Goal: Transaction & Acquisition: Purchase product/service

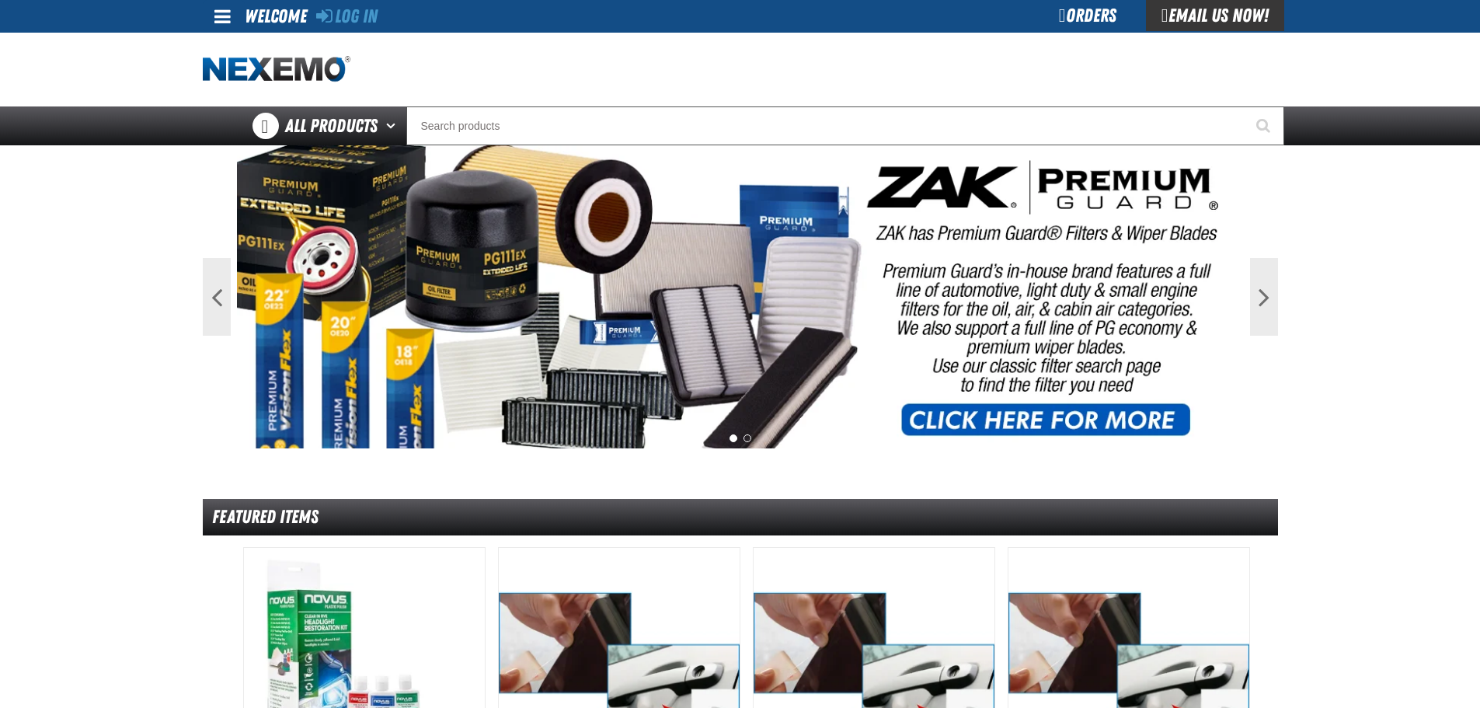
click at [357, 5] on div "Log In" at bounding box center [346, 16] width 61 height 33
click at [357, 6] on link "Log In" at bounding box center [346, 16] width 61 height 22
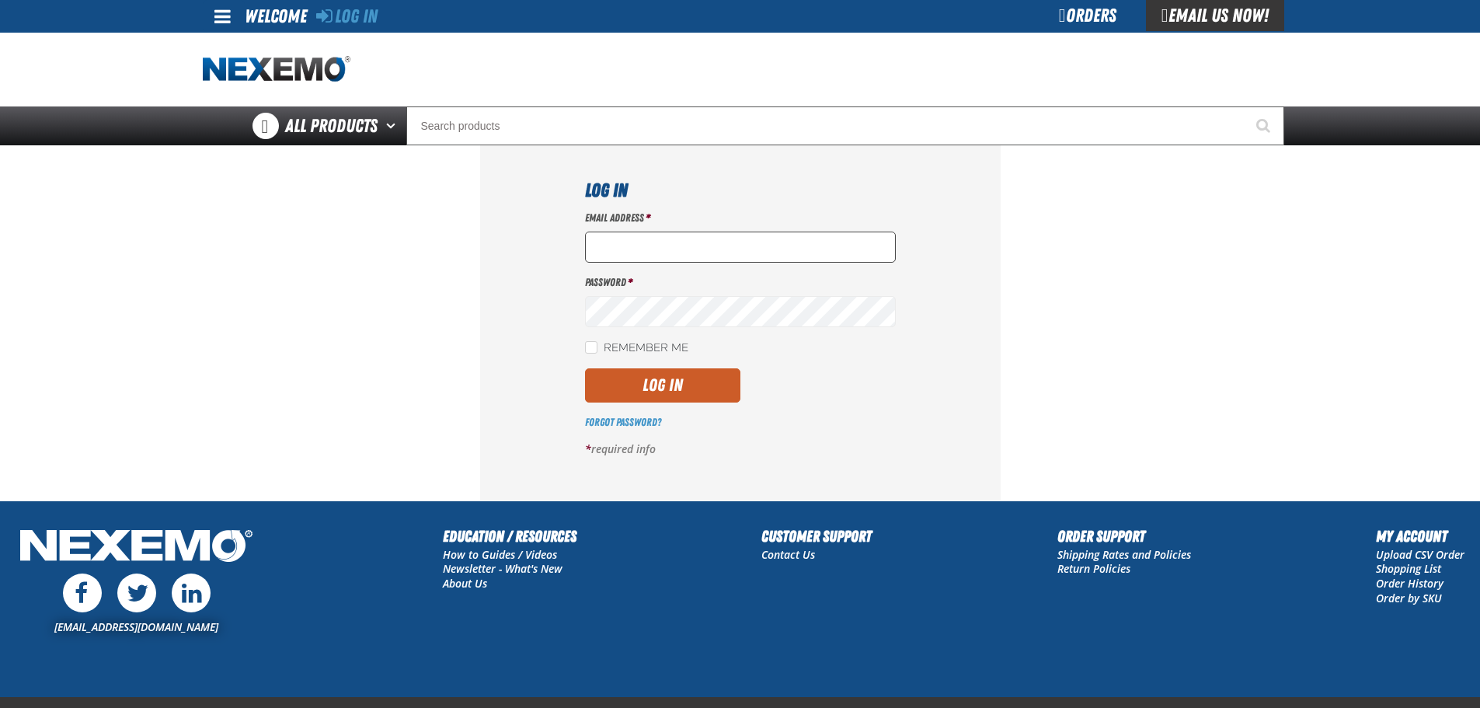
click at [614, 238] on input "Email Address *" at bounding box center [740, 247] width 311 height 31
click at [787, 248] on input "[EMAIL_ADDRESS][DOMAIN_NAME]" at bounding box center [740, 247] width 311 height 31
type input "[EMAIL_ADDRESS][DOMAIN_NAME]"
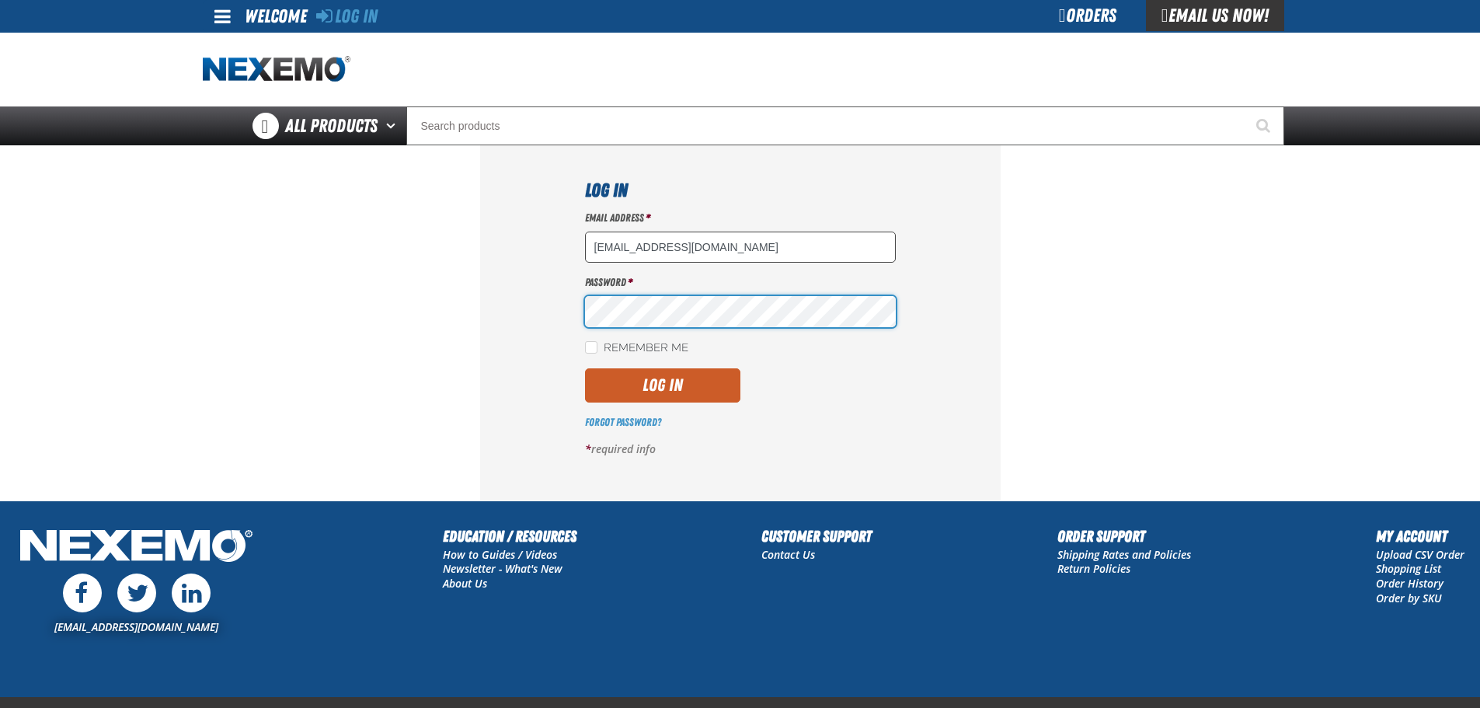
click at [585, 368] on button "Log In" at bounding box center [662, 385] width 155 height 34
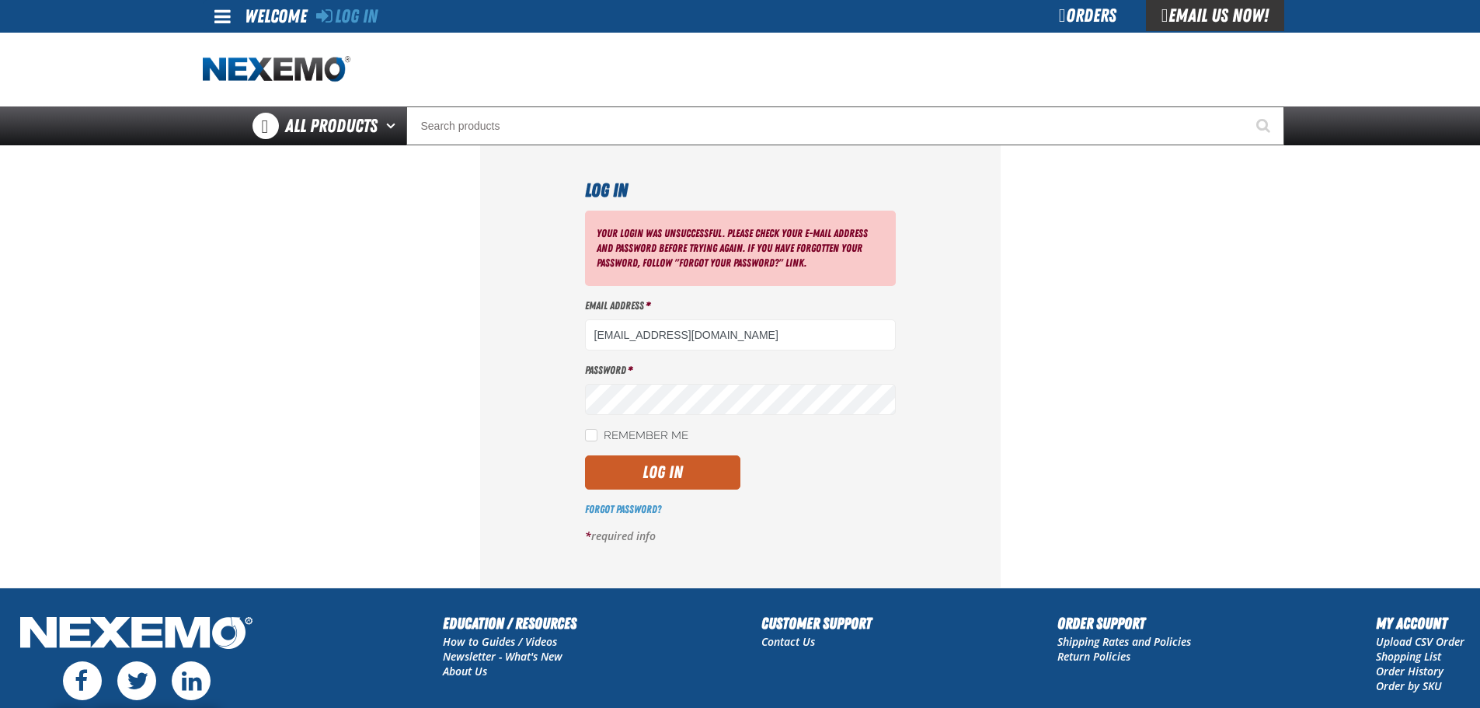
click at [671, 389] on div "Password *" at bounding box center [740, 389] width 311 height 52
click at [585, 455] on button "Log In" at bounding box center [662, 472] width 155 height 34
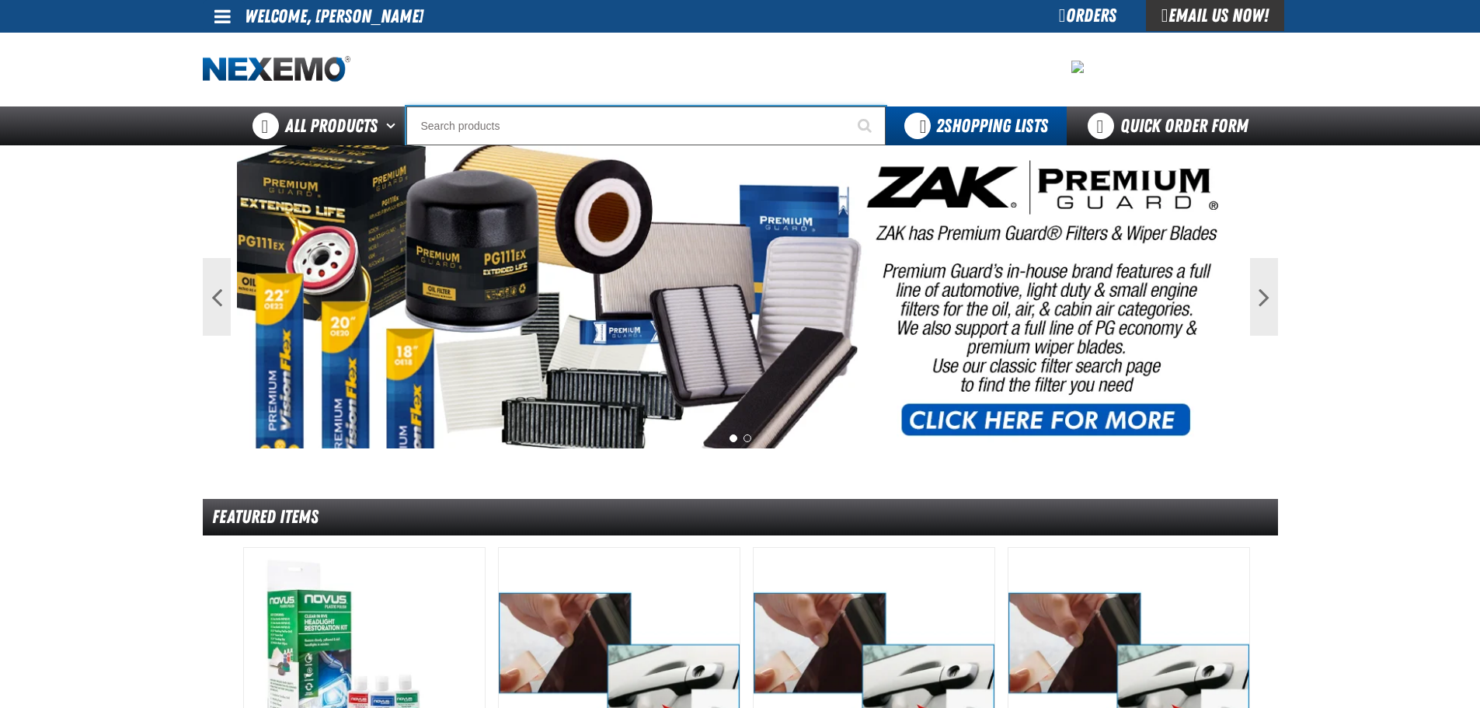
click at [499, 117] on input "Search" at bounding box center [645, 125] width 479 height 39
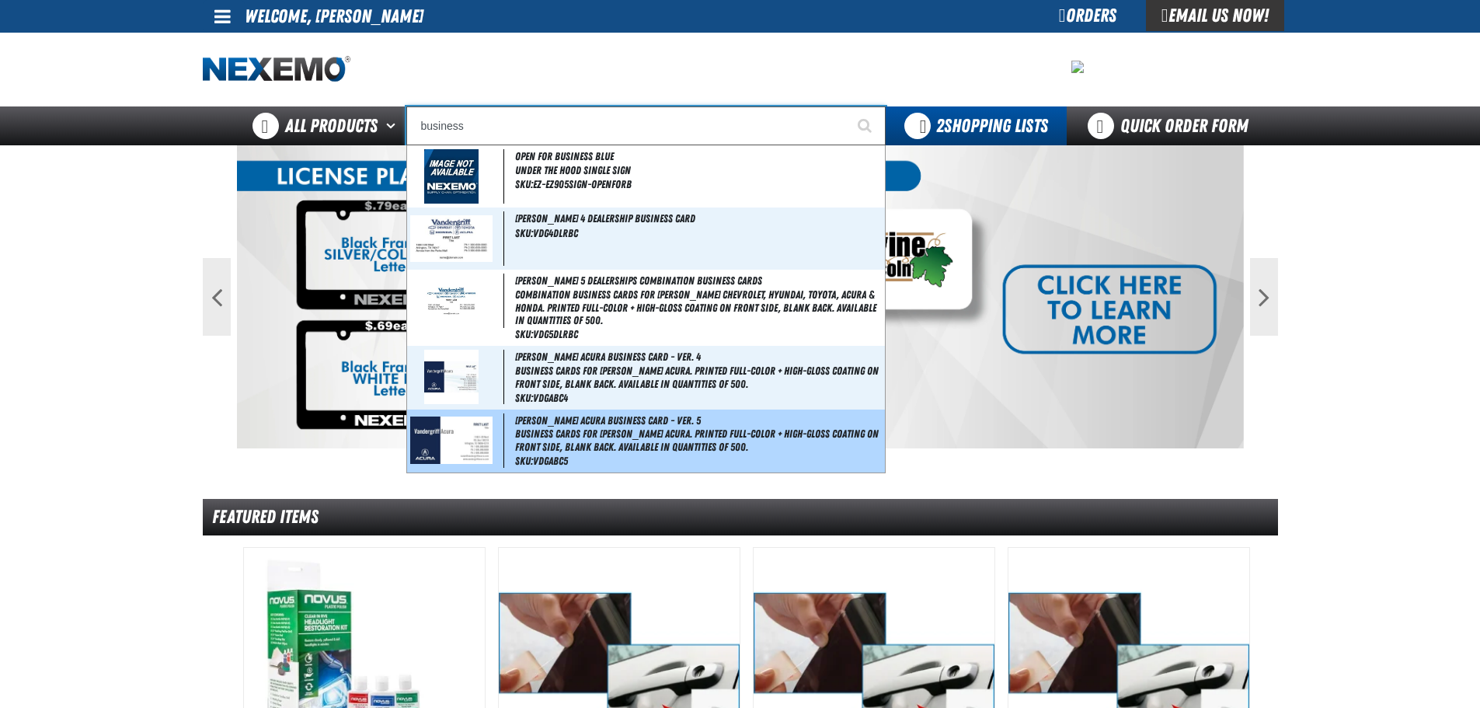
click at [479, 449] on img at bounding box center [451, 439] width 82 height 47
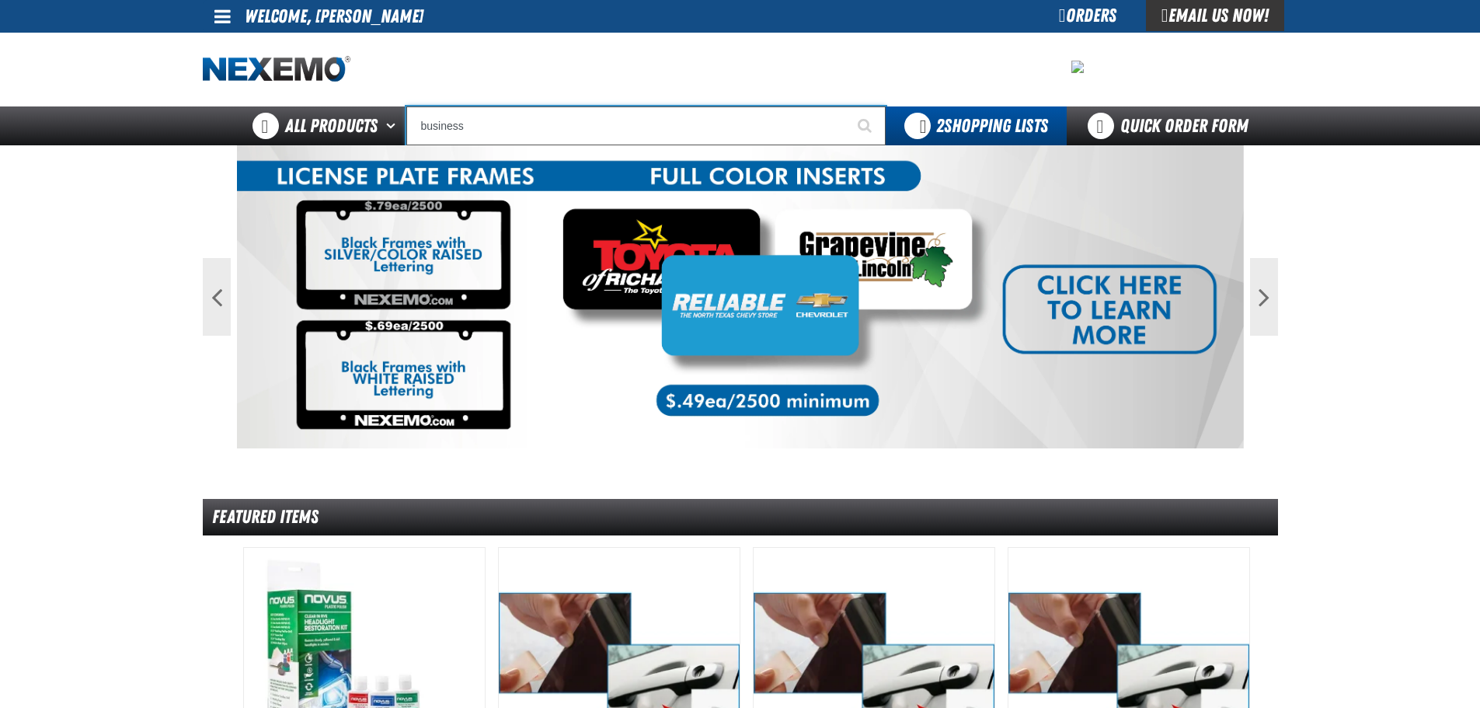
type input "[PERSON_NAME] Acura Business Card - Ver. 5"
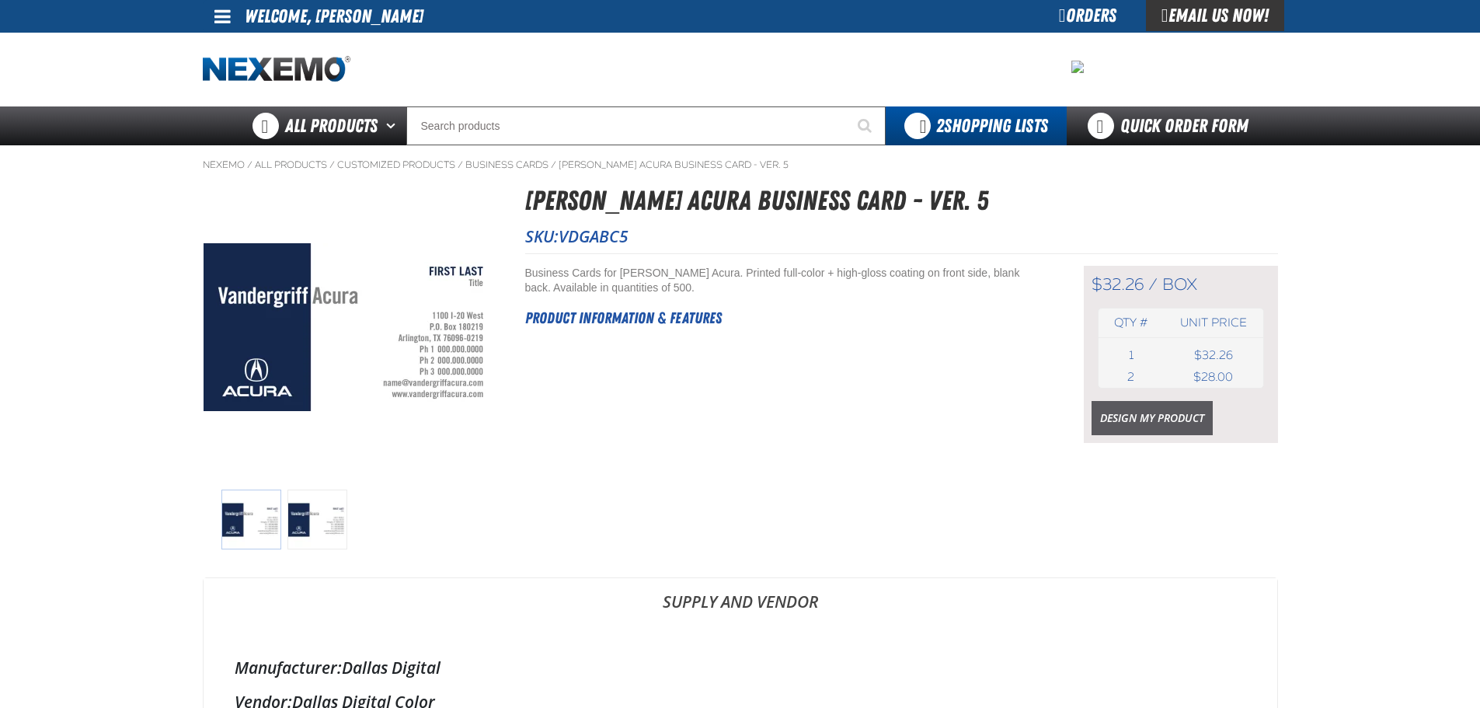
click at [1124, 417] on link "Design My Product" at bounding box center [1151, 418] width 121 height 34
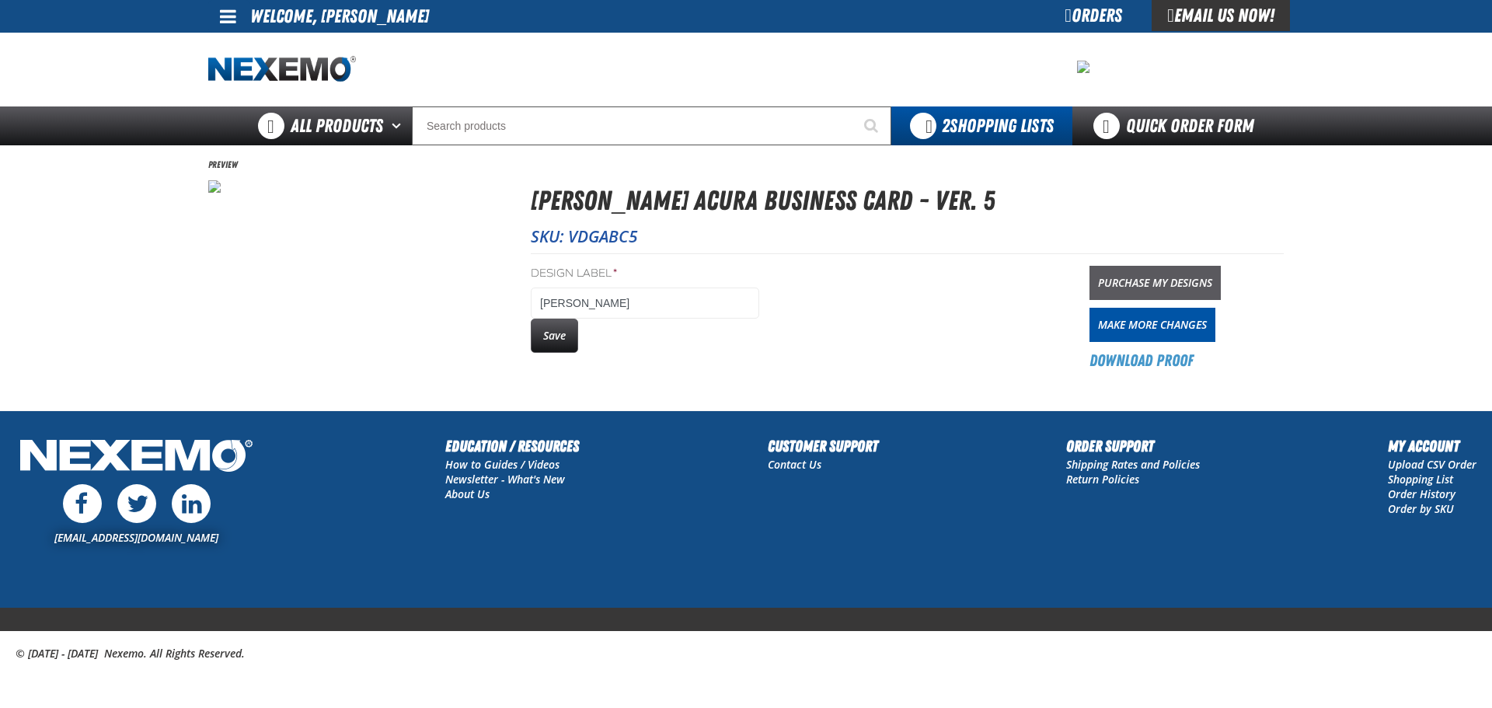
click at [1146, 280] on link "Purchase My Designs" at bounding box center [1154, 283] width 131 height 34
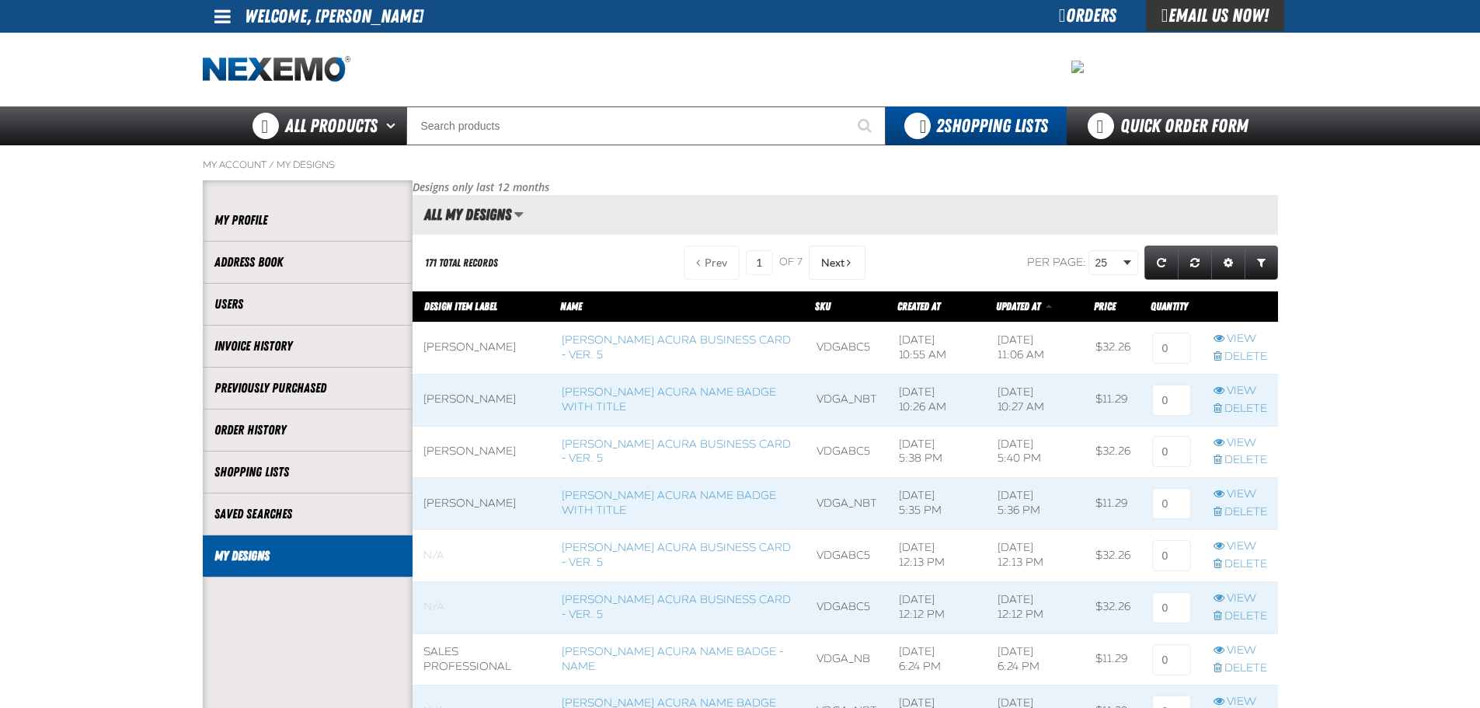
scroll to position [1, 1]
click at [1168, 350] on input at bounding box center [1171, 347] width 39 height 31
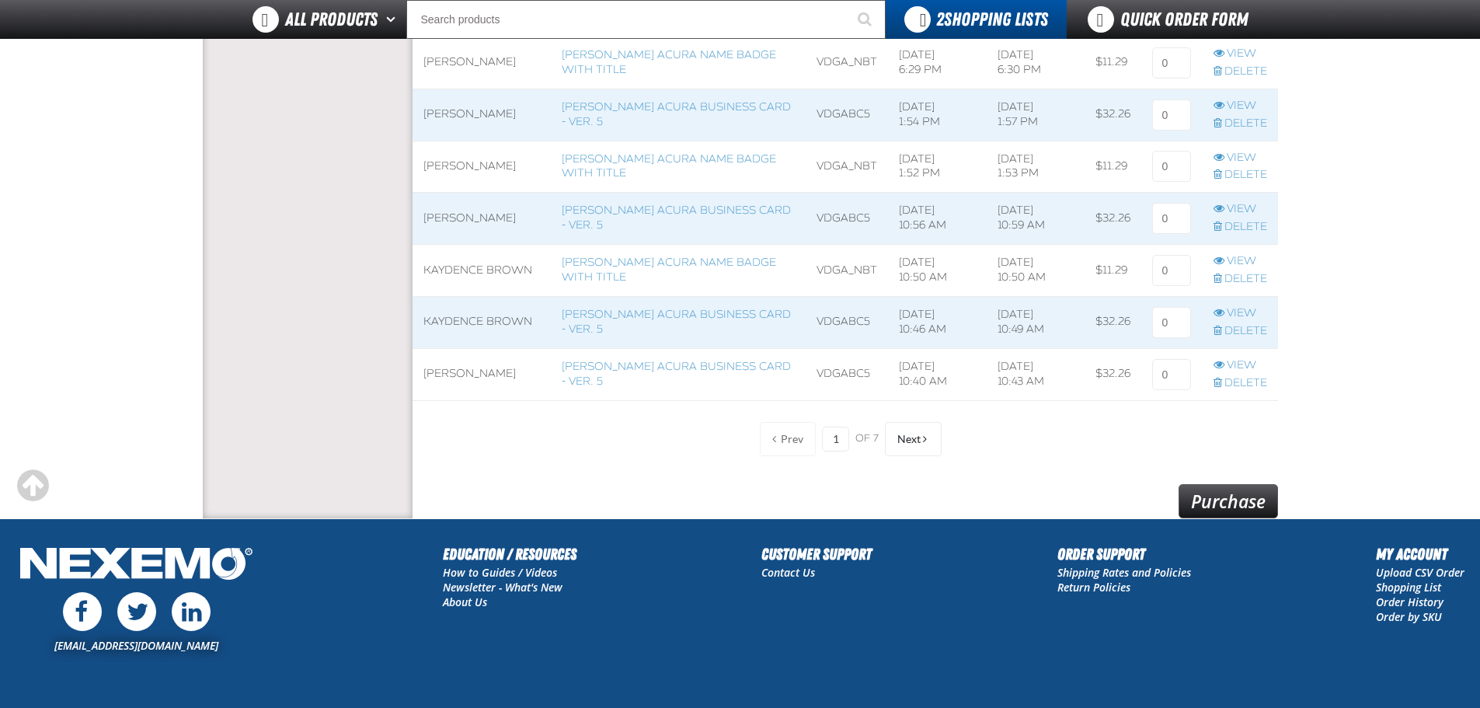
scroll to position [1288, 0]
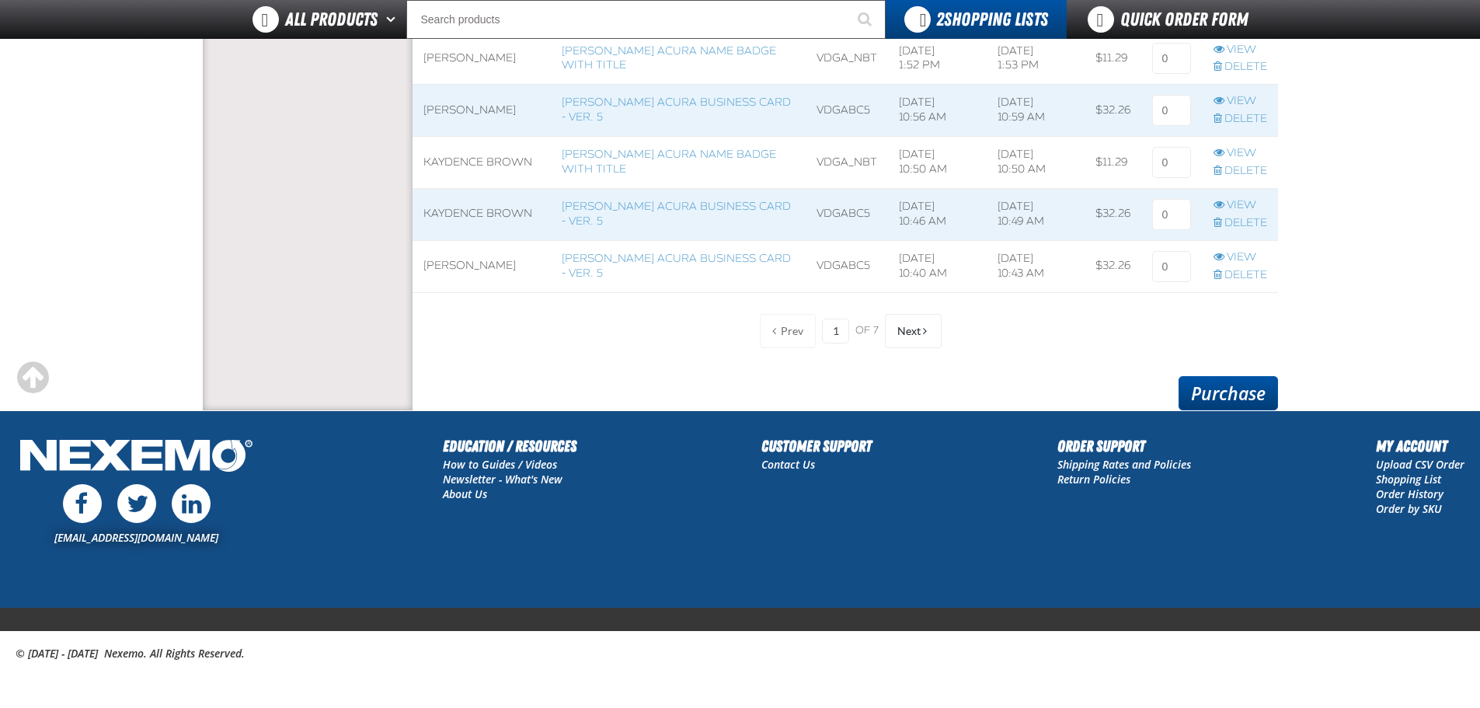
type input "1"
click at [1217, 396] on link "Purchase" at bounding box center [1227, 393] width 99 height 34
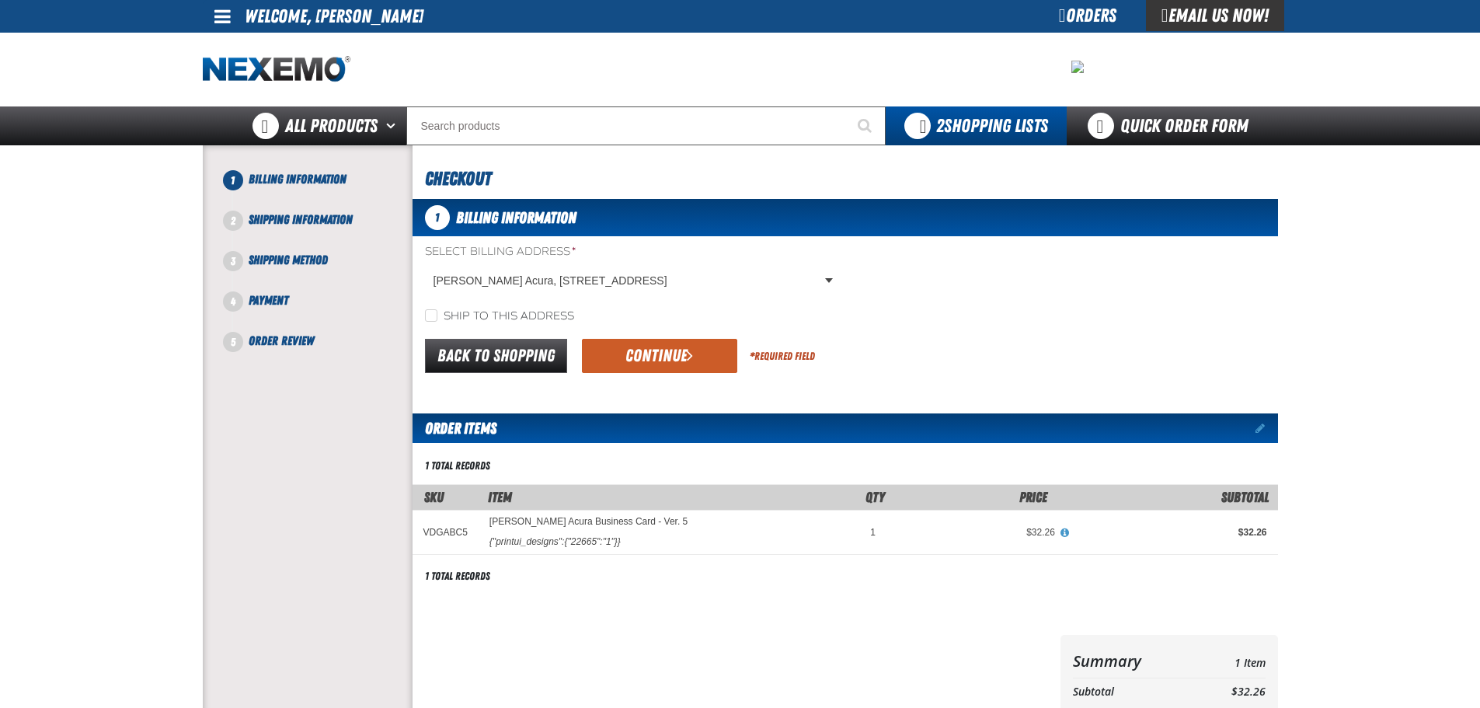
scroll to position [207, 0]
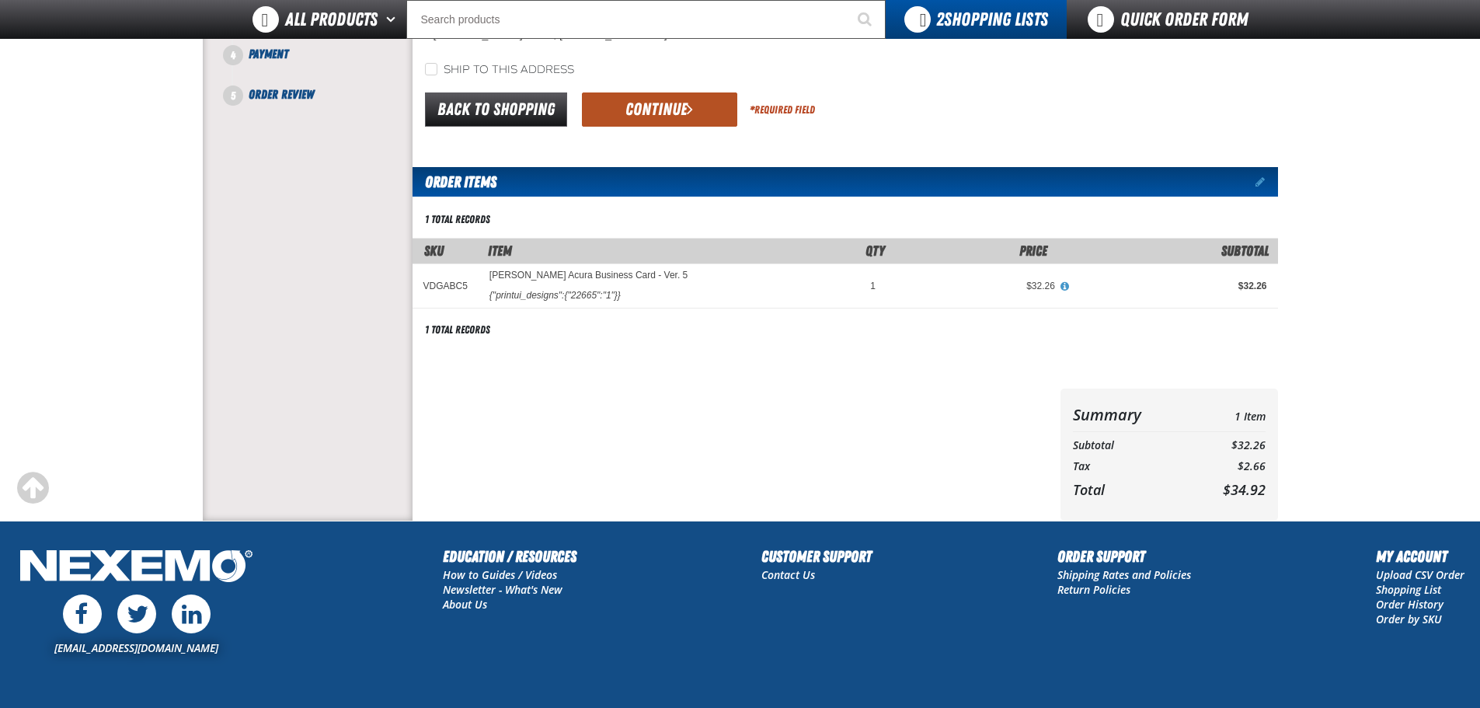
click at [674, 114] on button "Continue" at bounding box center [659, 109] width 155 height 34
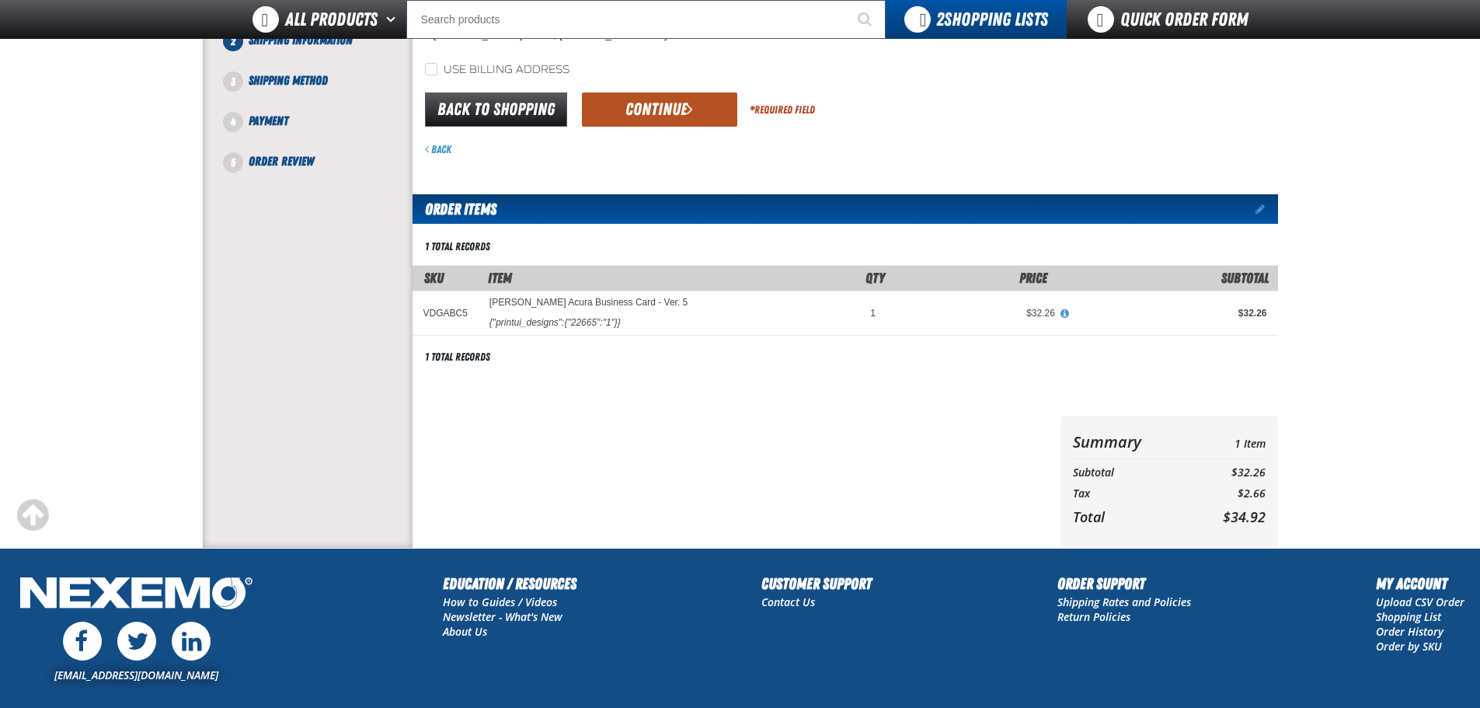
click at [653, 122] on button "Continue" at bounding box center [659, 109] width 155 height 34
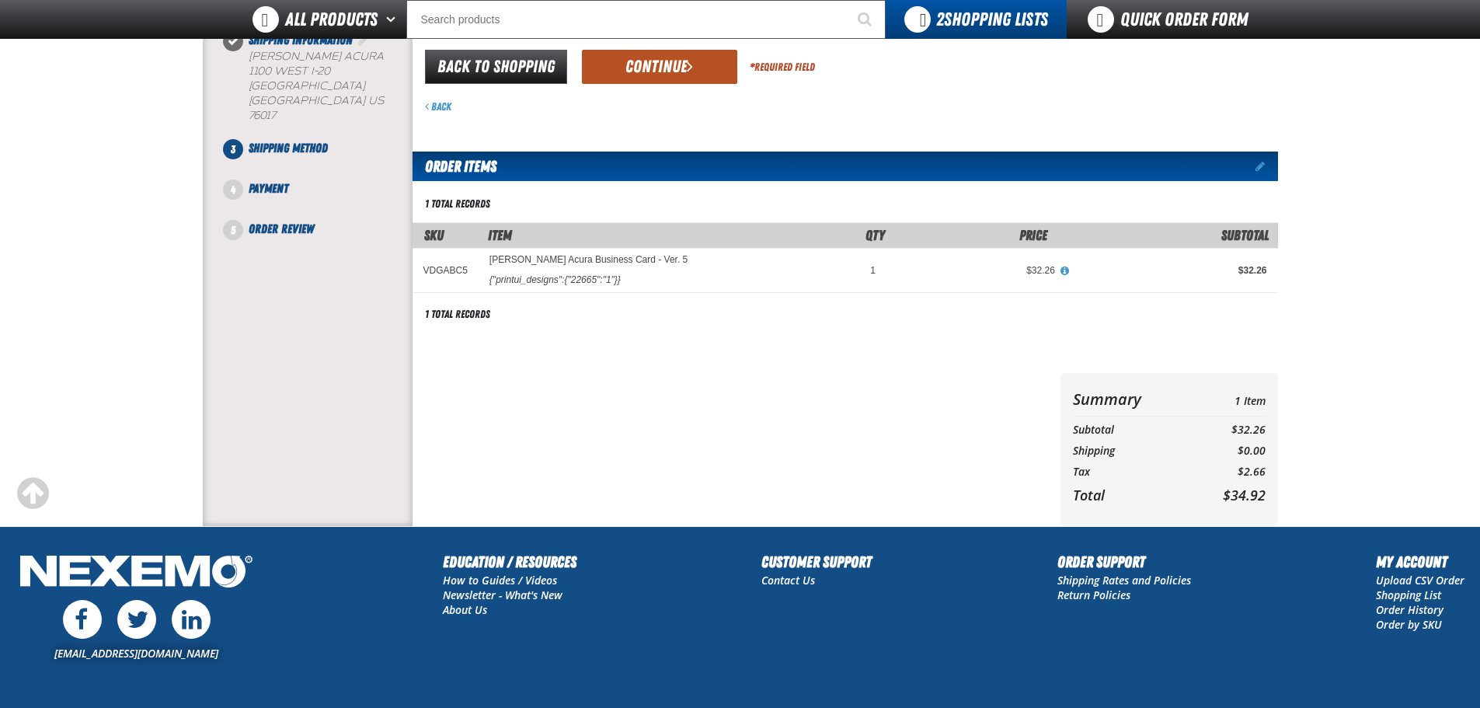
click at [660, 66] on button "Continue" at bounding box center [659, 67] width 155 height 34
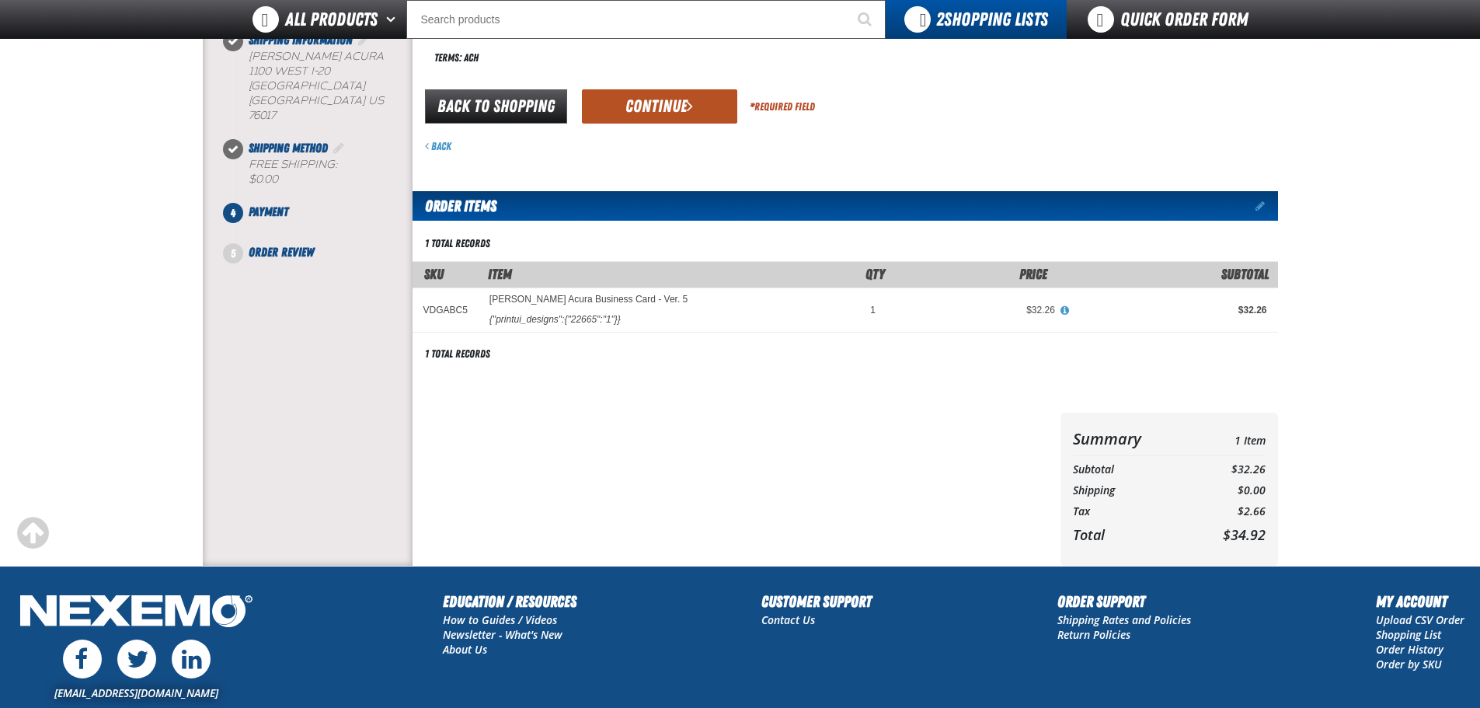
click at [644, 110] on button "Continue" at bounding box center [659, 106] width 155 height 34
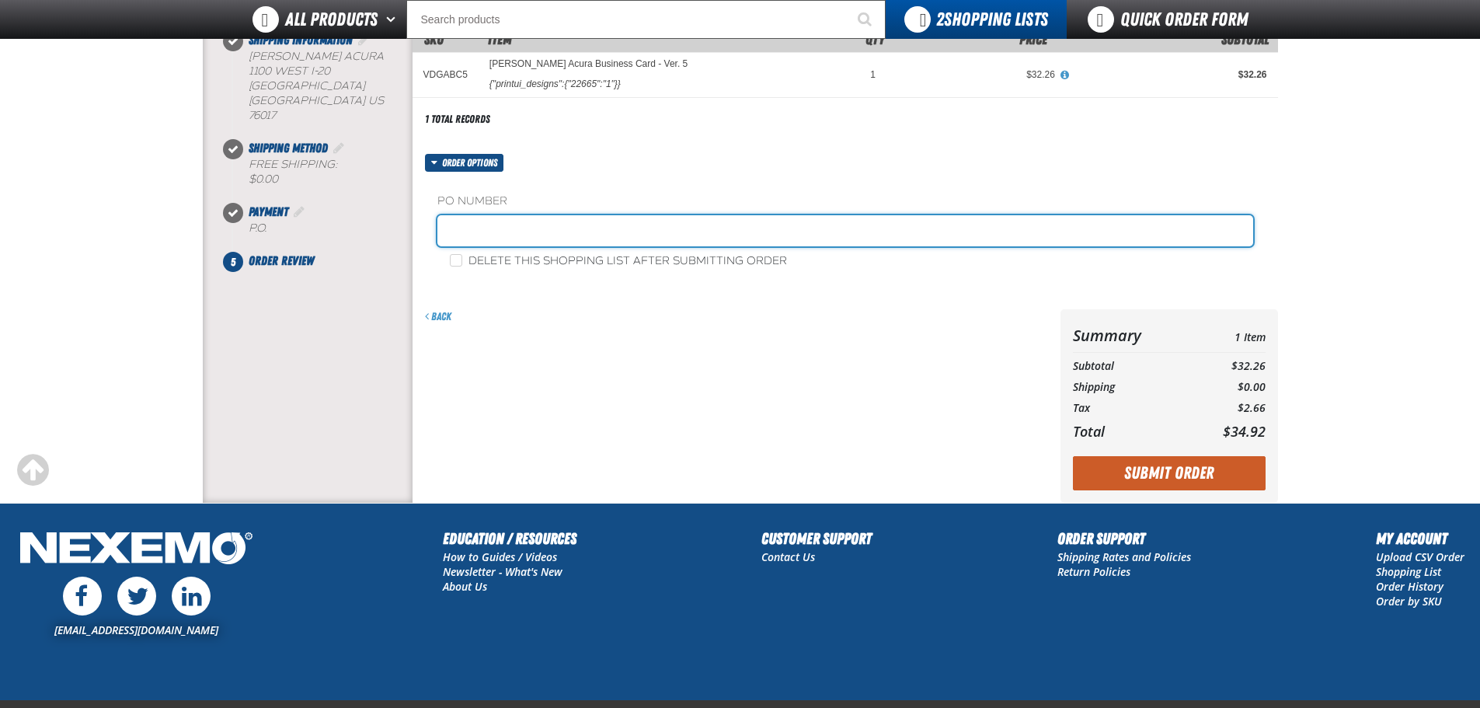
click at [518, 215] on input "text" at bounding box center [845, 230] width 816 height 31
type input "JustinM"
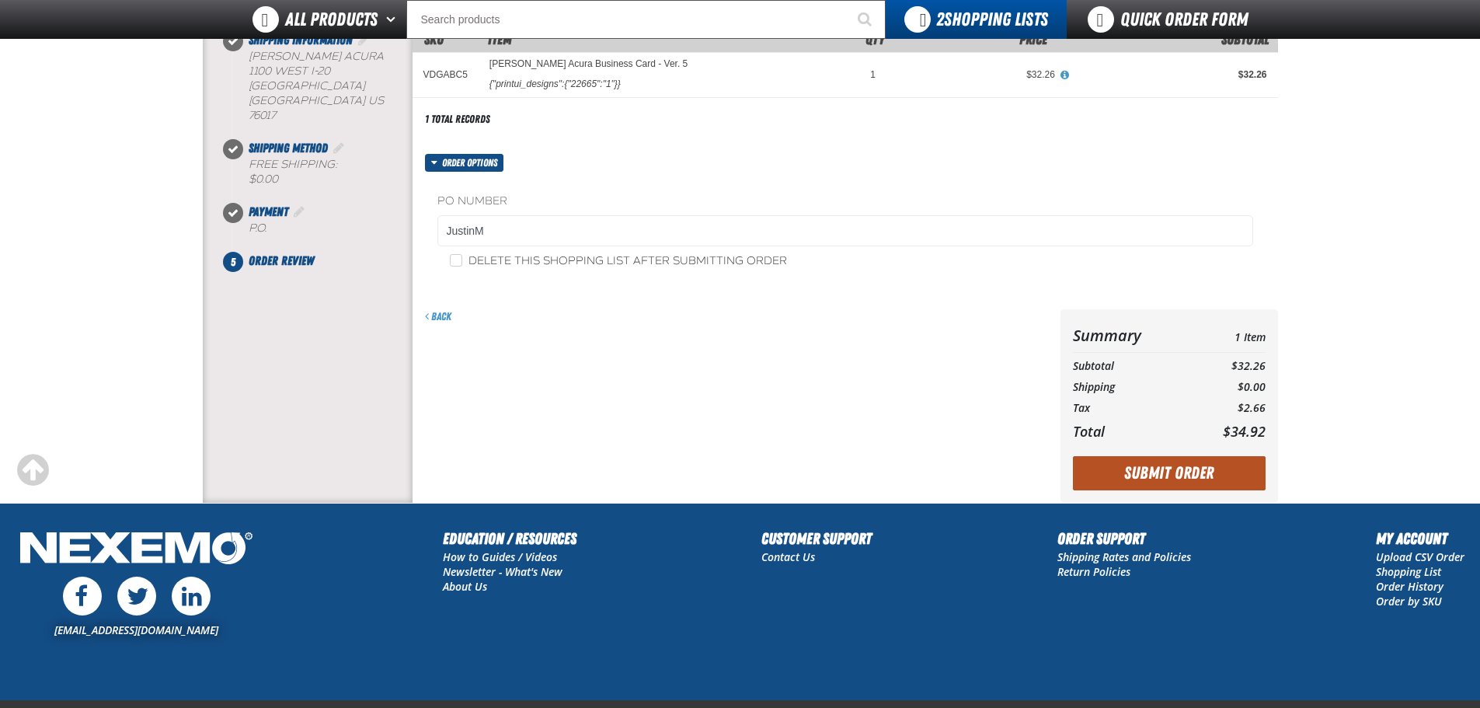
click at [1187, 476] on button "Submit Order" at bounding box center [1169, 473] width 193 height 34
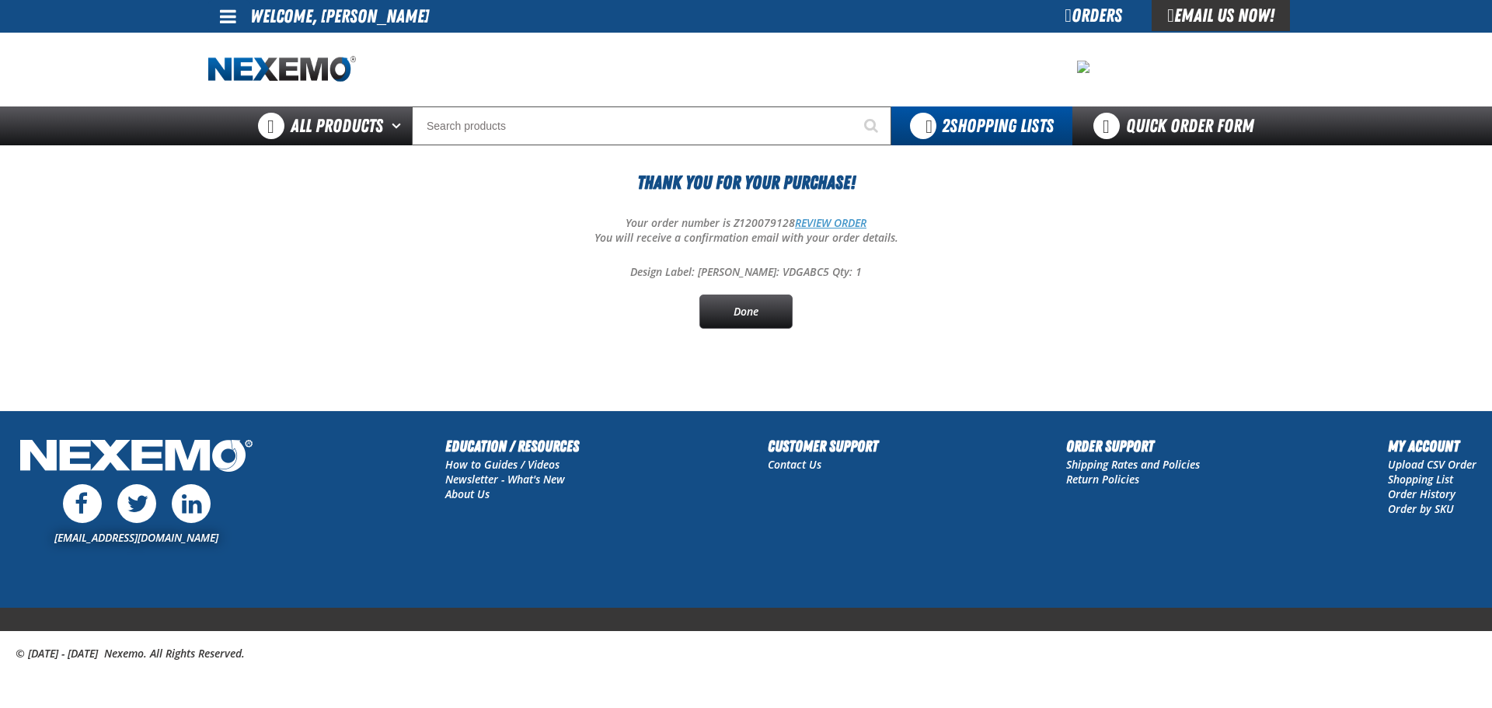
click at [805, 223] on link "REVIEW ORDER" at bounding box center [830, 222] width 71 height 15
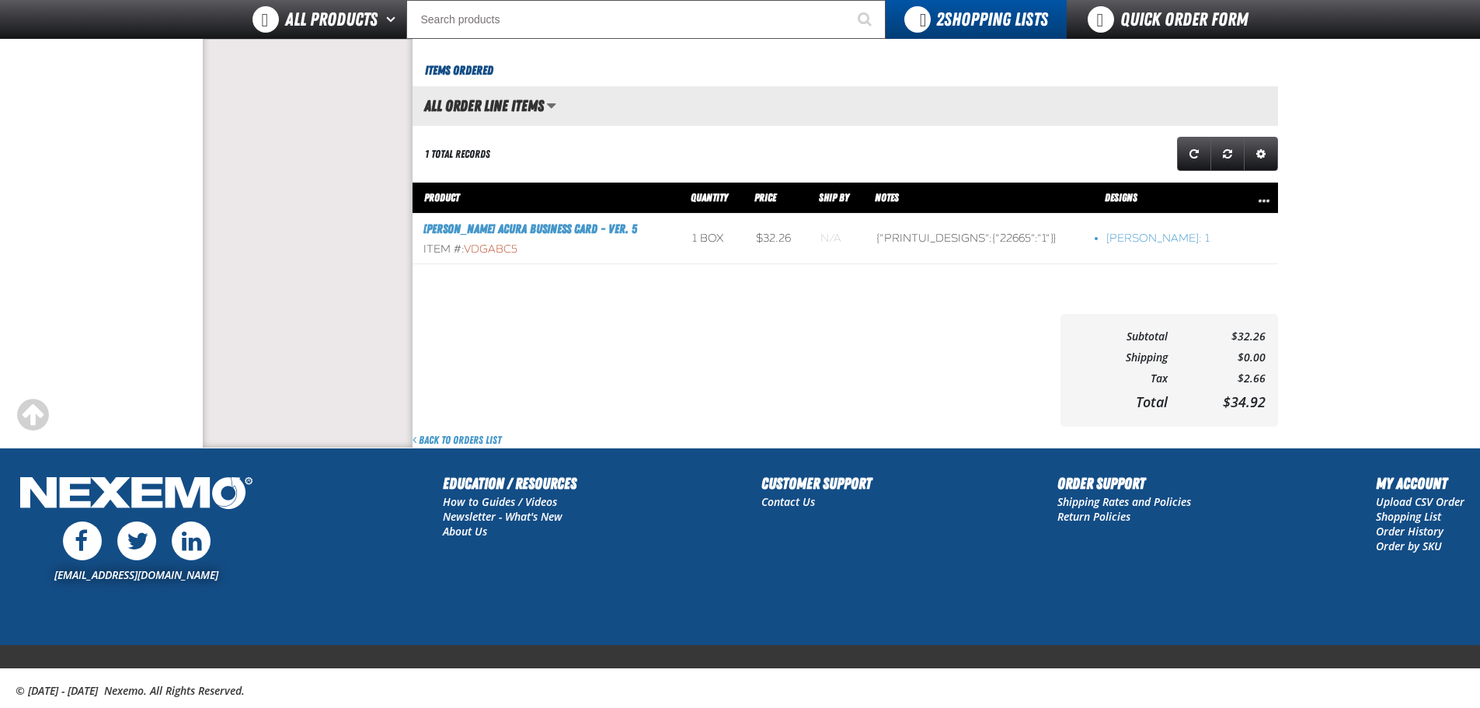
scroll to position [536, 0]
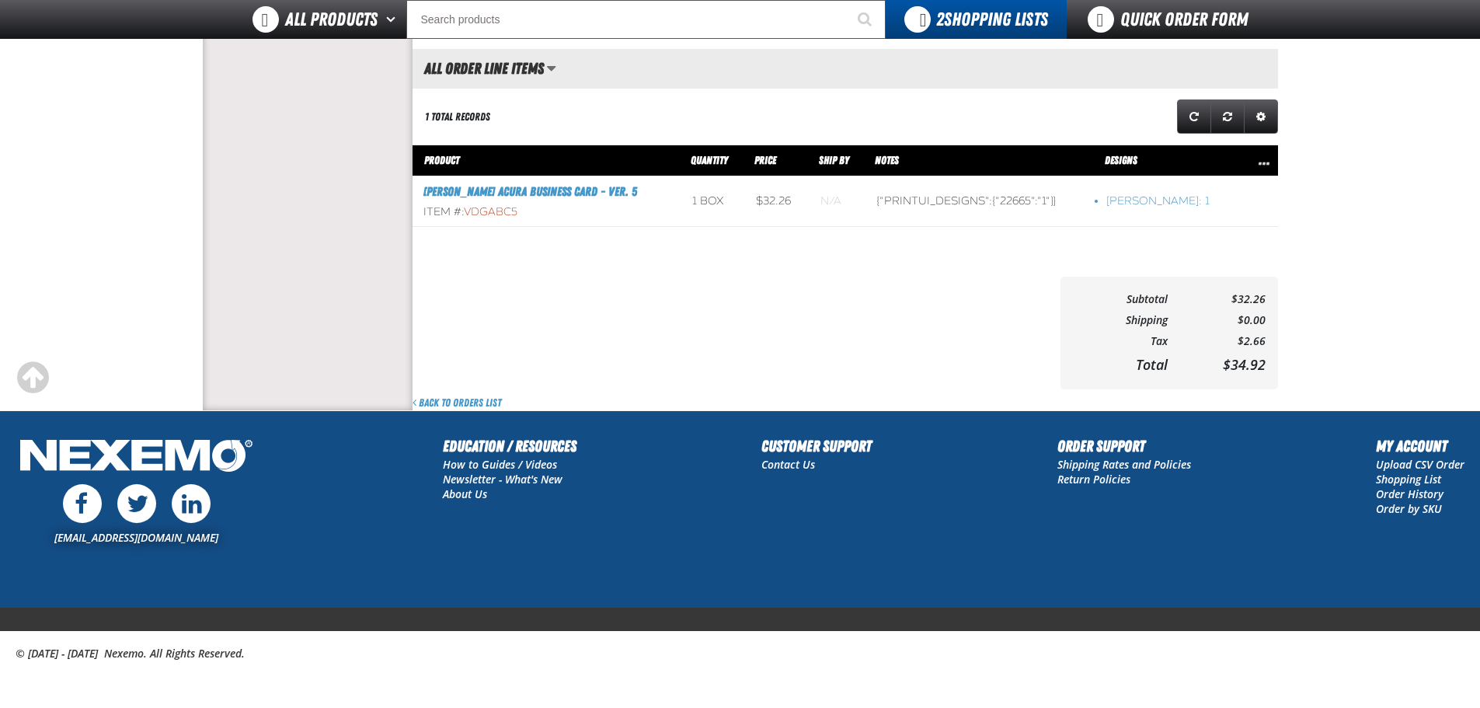
click at [492, 214] on span "VDGABC5" at bounding box center [491, 211] width 54 height 13
click at [984, 198] on td "{"printui_designs":{"22665":"1"}}" at bounding box center [980, 201] width 230 height 50
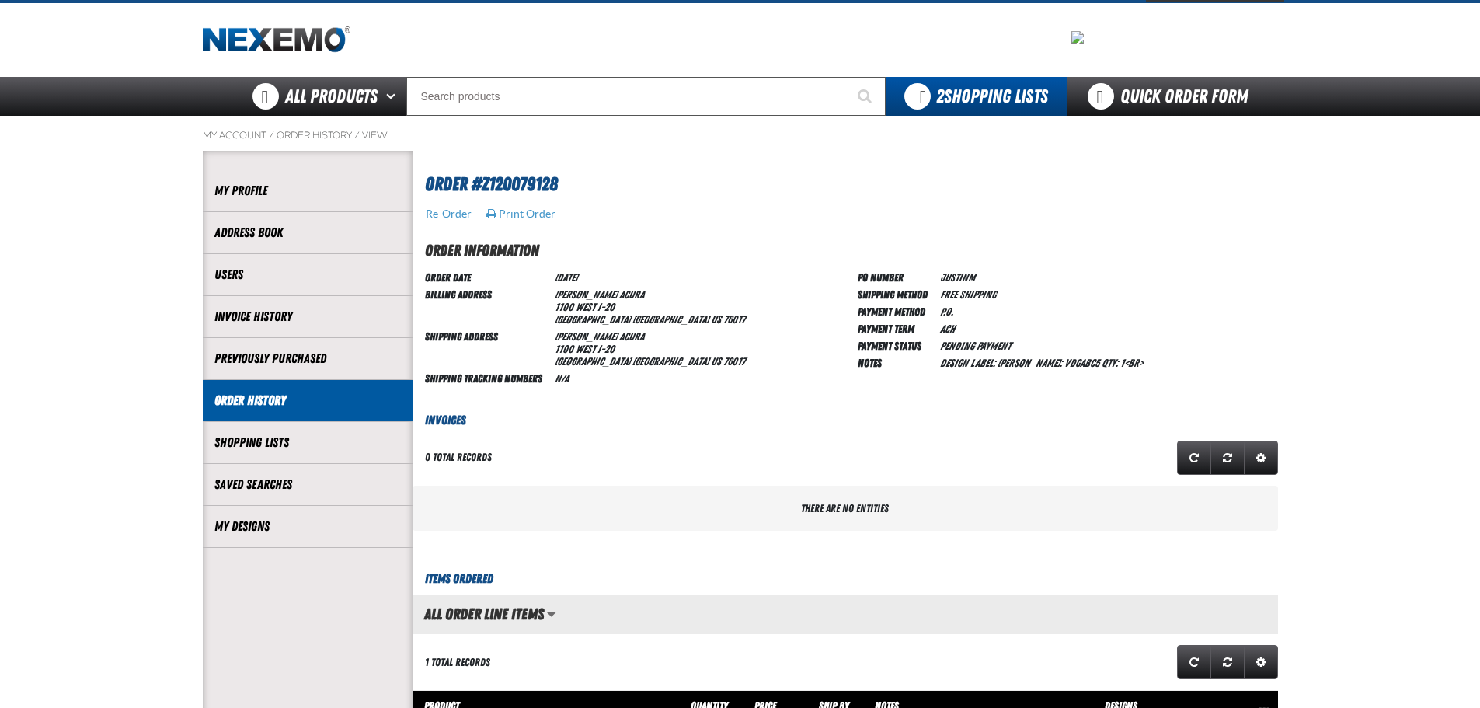
scroll to position [0, 0]
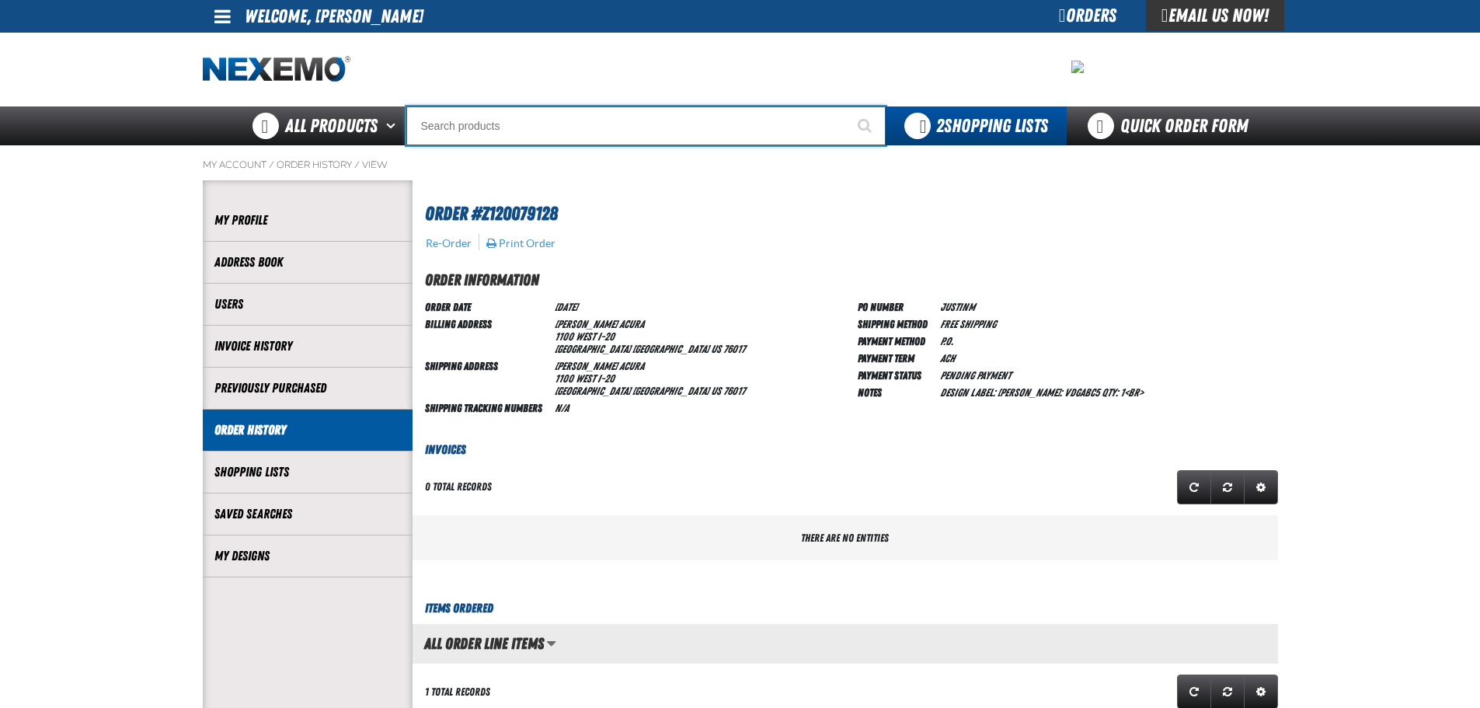
click at [578, 133] on input "Search" at bounding box center [645, 125] width 479 height 39
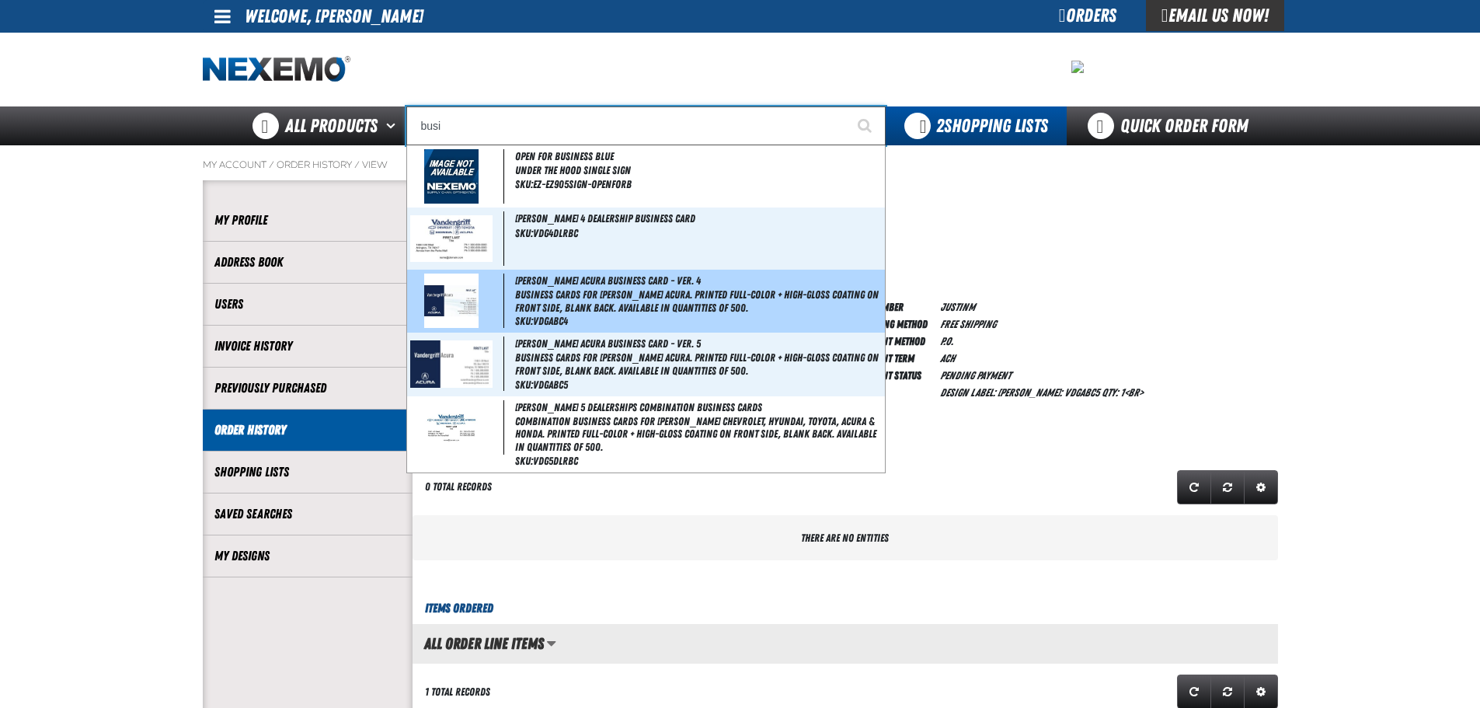
click at [523, 284] on span "Vandergriff Acura Business Card - Ver. 4" at bounding box center [608, 280] width 186 height 12
type input "Vandergriff Acura Business Card - Ver. 4"
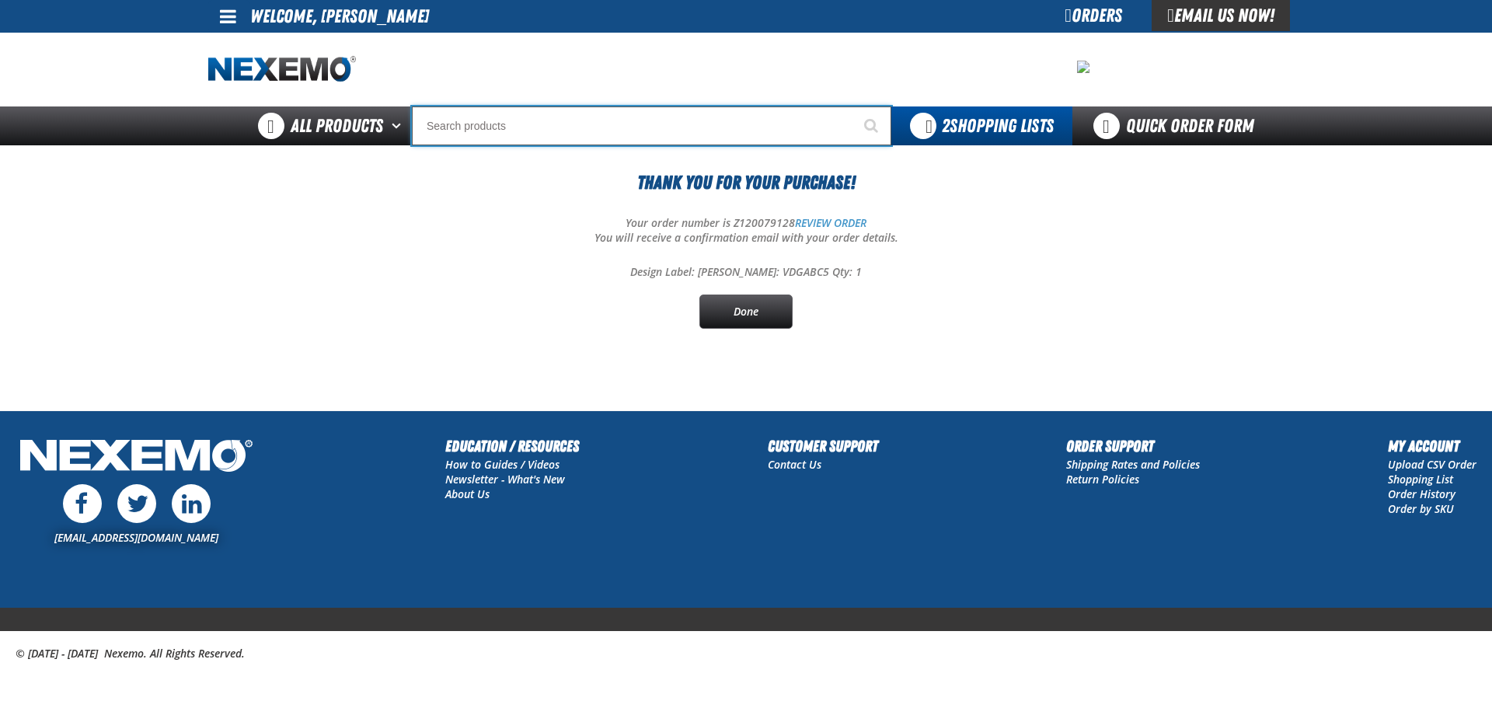
click at [526, 134] on input "Search" at bounding box center [651, 125] width 479 height 39
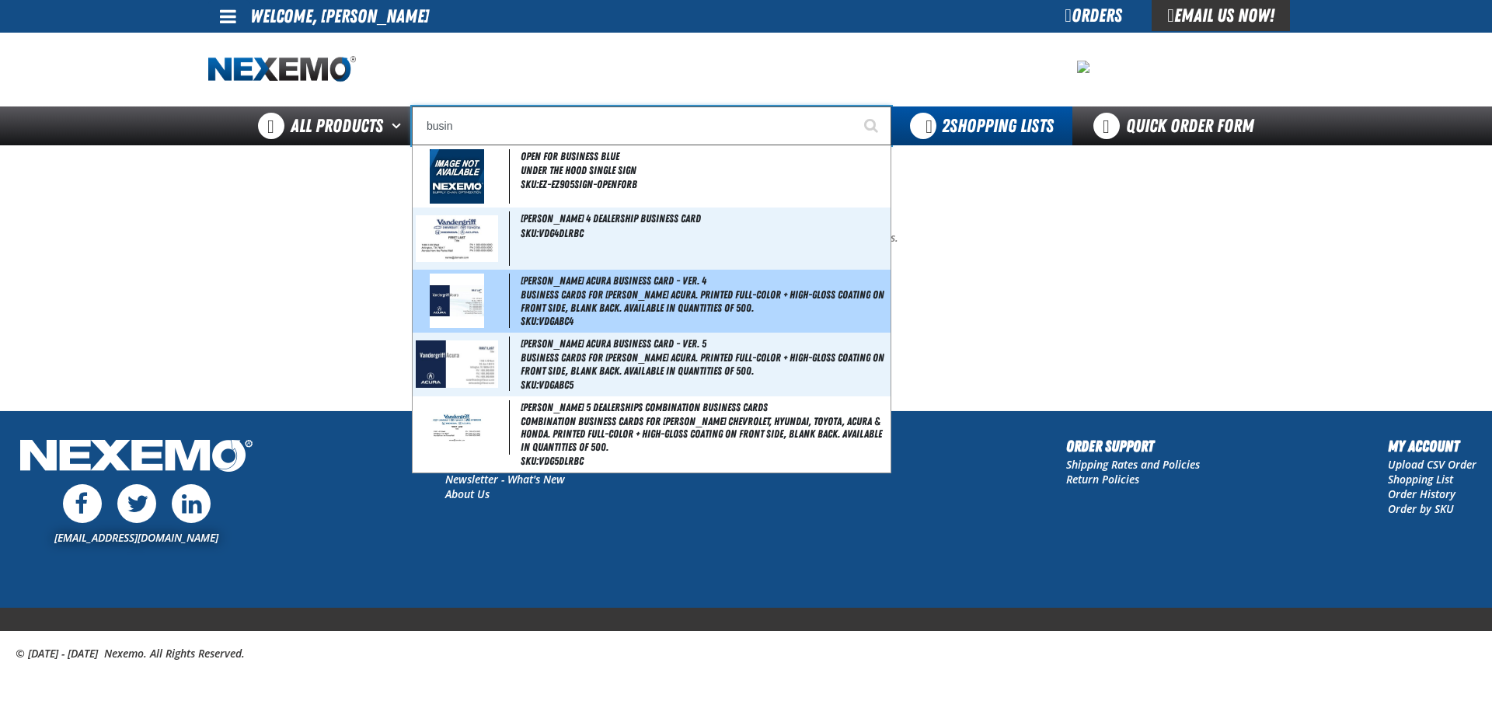
click at [590, 326] on div "Vandergriff Acura Business Card - Ver. 4 Business Cards for Vandergriff Acura. …" at bounding box center [652, 301] width 478 height 63
type input "Vandergriff Acura Business Card - Ver. 4"
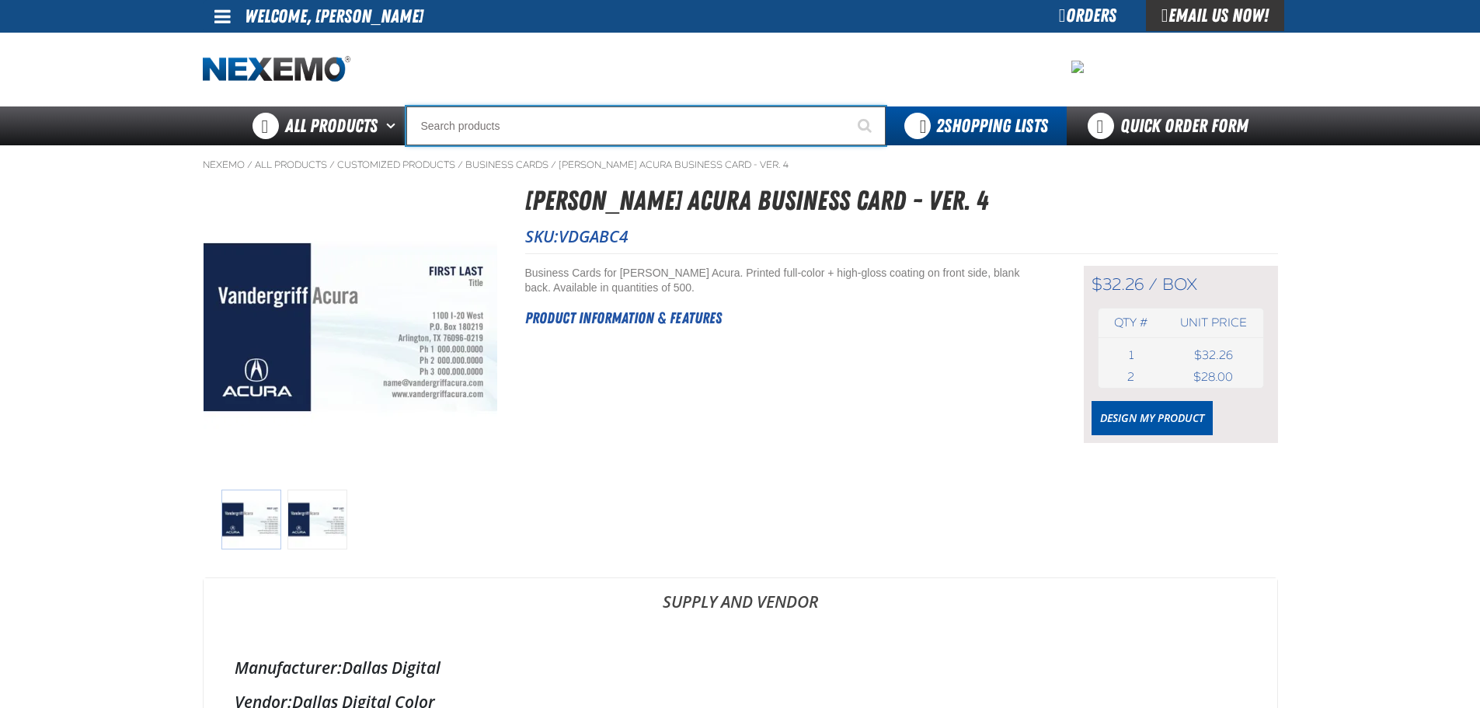
click at [498, 130] on input "Search" at bounding box center [645, 125] width 479 height 39
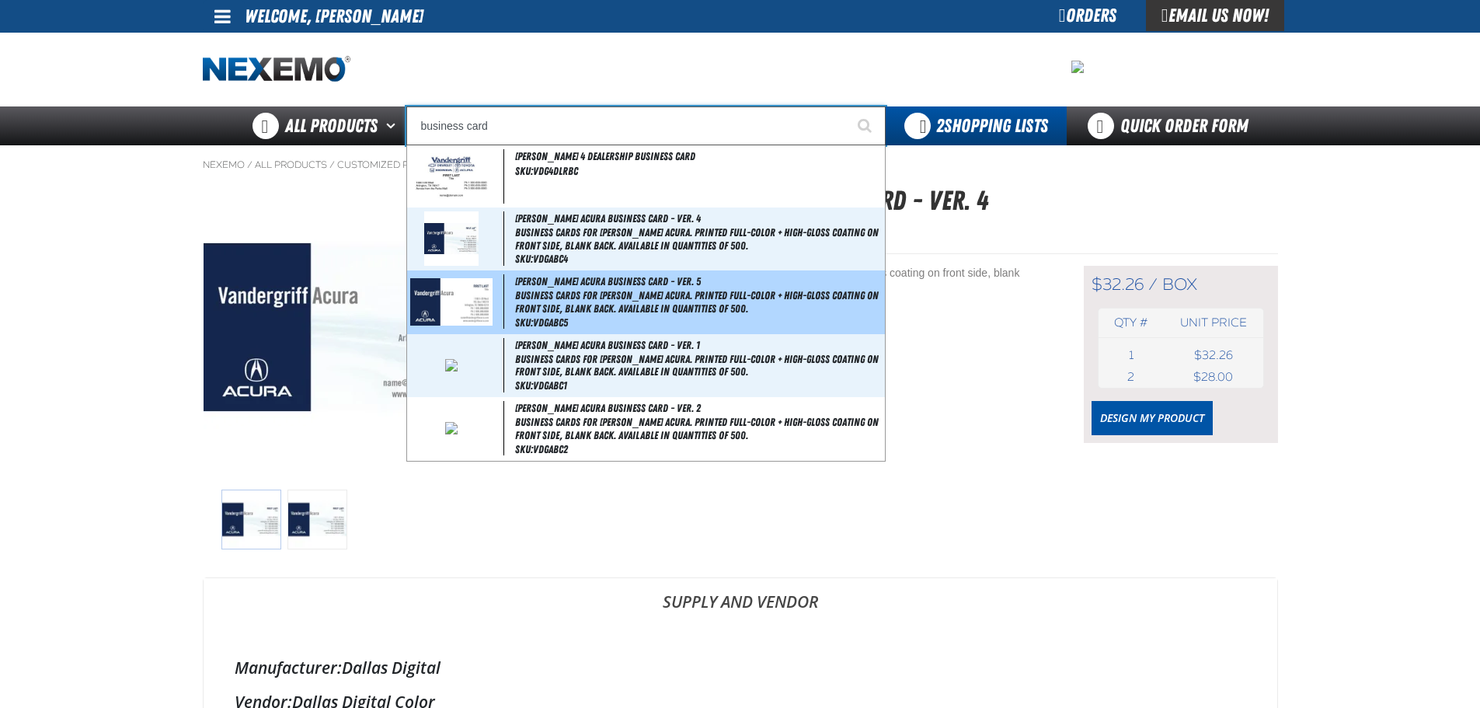
click at [554, 303] on span "Business Cards for [PERSON_NAME] Acura. Printed full-color + high-gloss coating…" at bounding box center [698, 302] width 367 height 26
type input "[PERSON_NAME] Acura Business Card - Ver. 5"
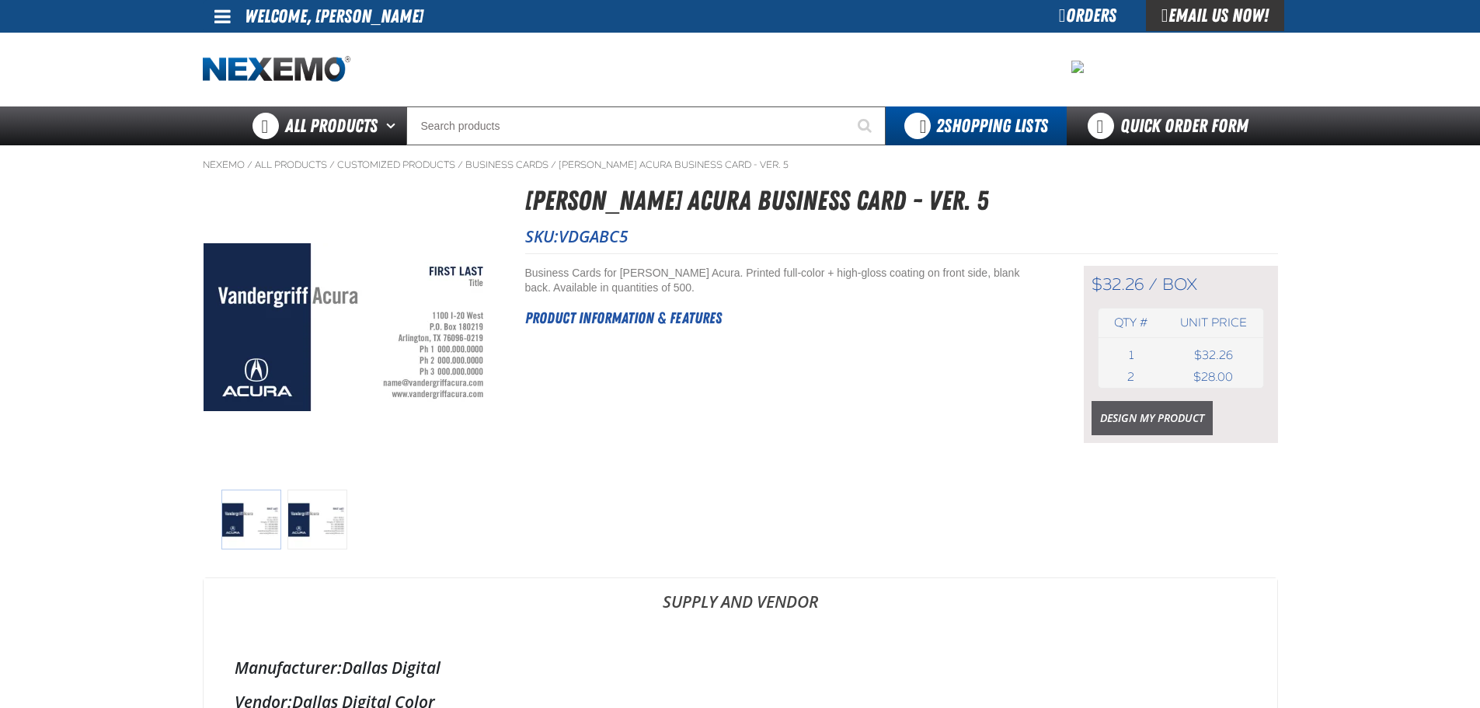
click at [1143, 409] on link "Design My Product" at bounding box center [1151, 418] width 121 height 34
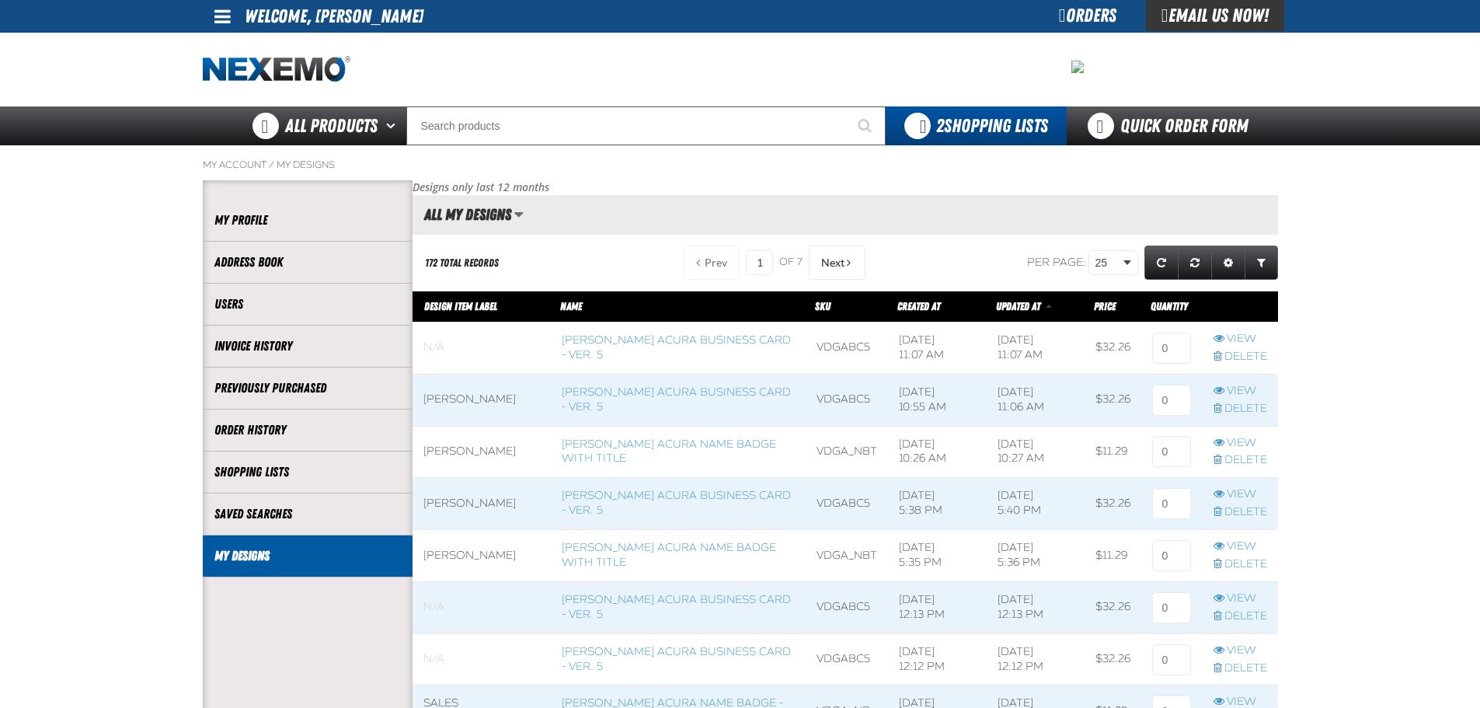
scroll to position [1, 1]
click at [1242, 393] on link "View" at bounding box center [1240, 391] width 54 height 15
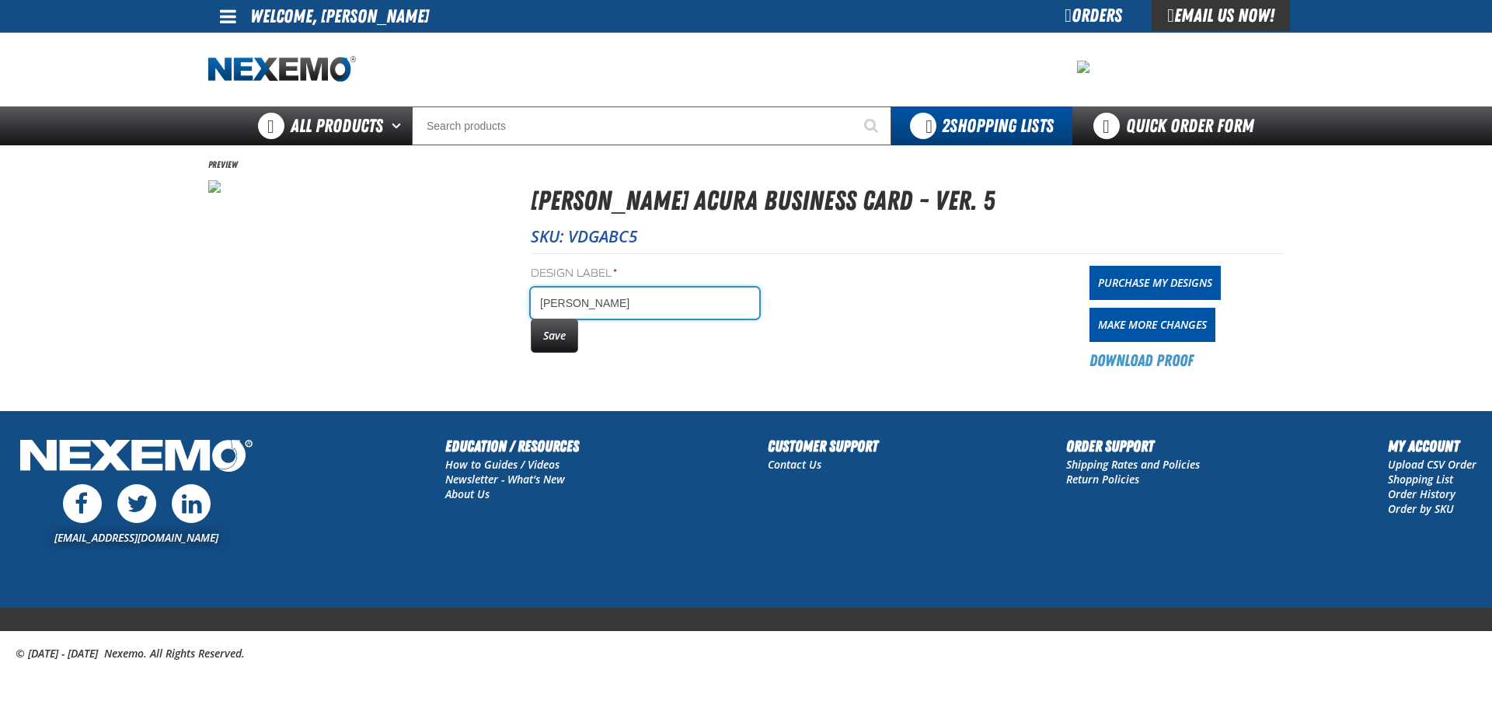
click at [576, 300] on input "Justin moore" at bounding box center [645, 302] width 228 height 31
type input "[PERSON_NAME]"
click at [559, 336] on button "Save" at bounding box center [554, 336] width 47 height 34
